Goal: Find specific page/section: Find specific page/section

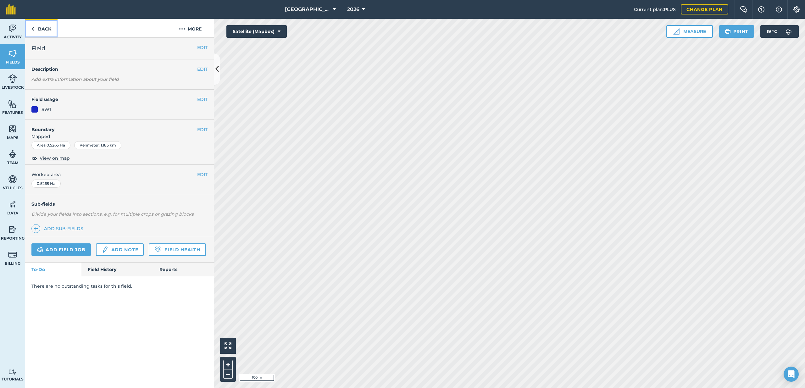
click at [43, 31] on link "Back" at bounding box center [41, 28] width 32 height 19
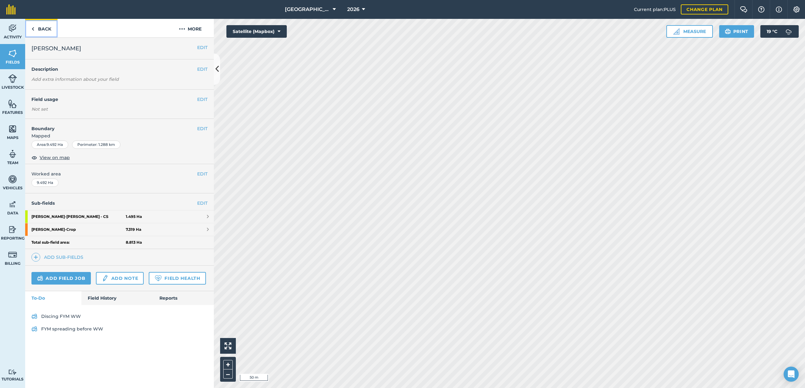
click at [49, 31] on link "Back" at bounding box center [41, 28] width 32 height 19
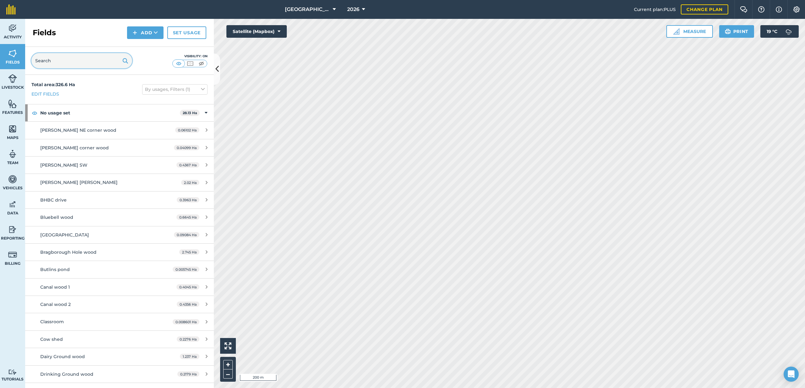
click at [87, 61] on input "text" at bounding box center [81, 60] width 101 height 15
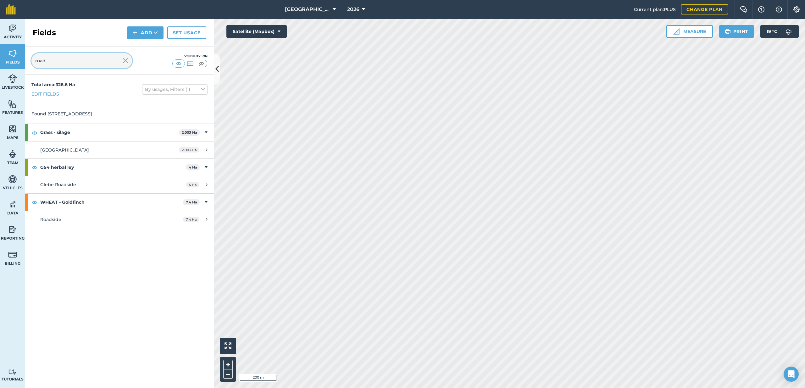
type input "road"
click at [124, 59] on img at bounding box center [126, 61] width 6 height 8
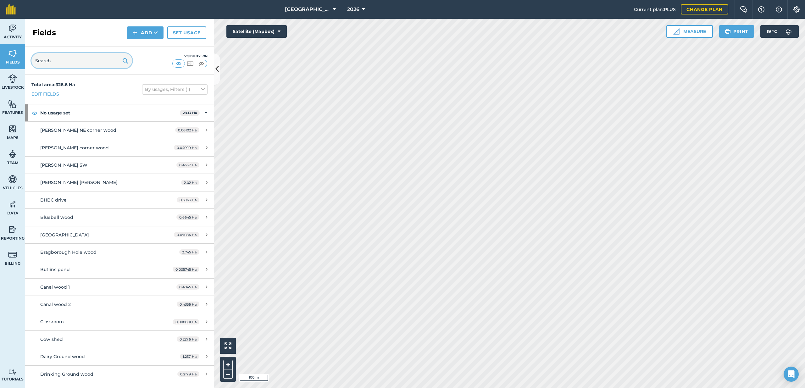
click at [113, 63] on input "text" at bounding box center [81, 60] width 101 height 15
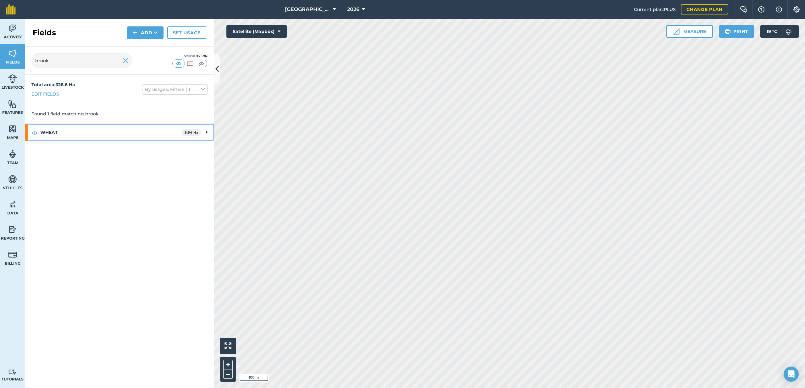
click at [117, 132] on strong "WHEAT" at bounding box center [110, 132] width 141 height 17
click at [103, 64] on input "brook" at bounding box center [81, 60] width 101 height 15
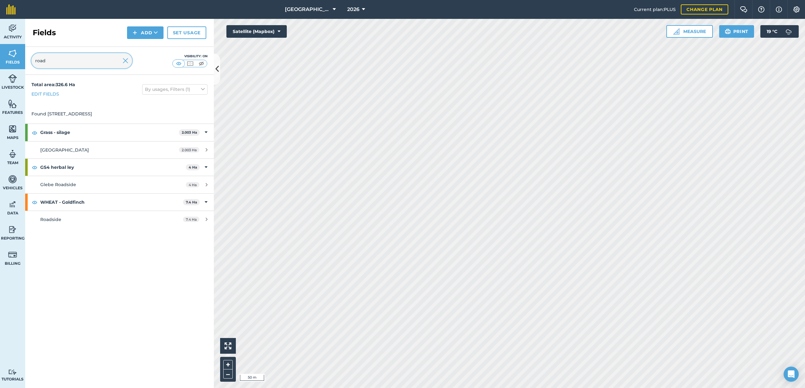
type input "road"
